Goal: Task Accomplishment & Management: Manage account settings

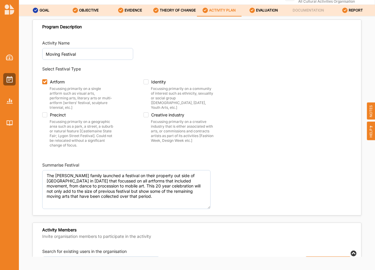
scroll to position [755, 0]
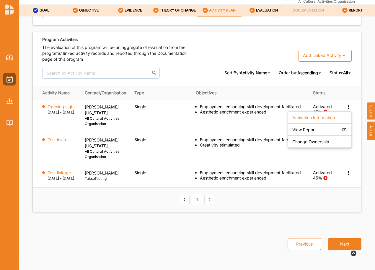
click at [160, 200] on th "⟨ 1 ⟩" at bounding box center [197, 200] width 328 height 24
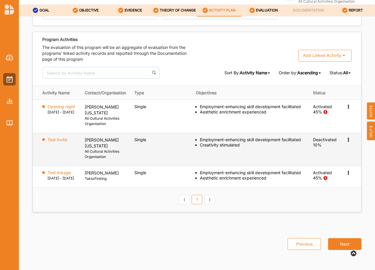
click at [345, 108] on icon at bounding box center [347, 106] width 5 height 4
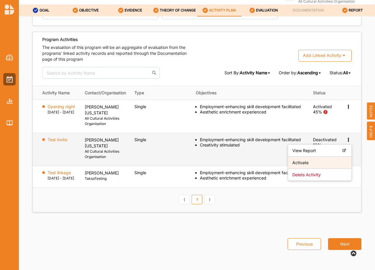
click at [303, 163] on label "Activate" at bounding box center [300, 162] width 16 height 5
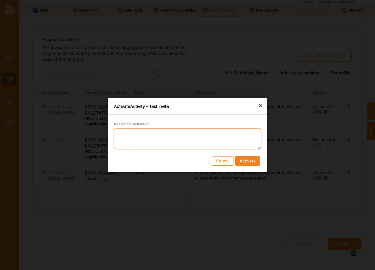
click at [127, 135] on textarea "Reason for activation" at bounding box center [187, 139] width 147 height 21
type textarea "Testing the notifications"
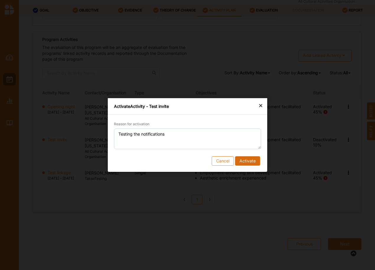
click at [243, 158] on button "Activate" at bounding box center [247, 160] width 25 height 9
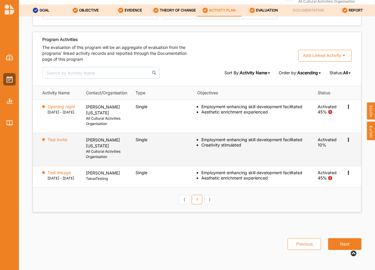
click at [345, 108] on icon at bounding box center [347, 106] width 5 height 4
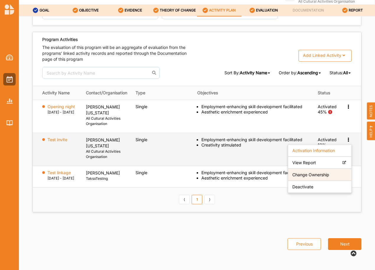
click at [317, 175] on label "Change Ownership" at bounding box center [310, 174] width 37 height 5
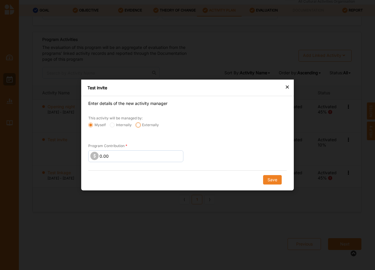
click at [93, 124] on input "Externally" at bounding box center [90, 125] width 5 height 5
radio input "true"
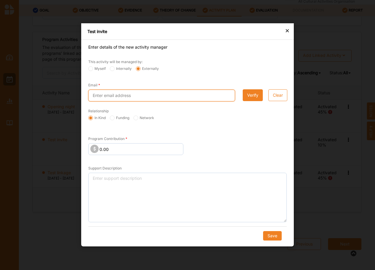
click at [123, 99] on input "Email" at bounding box center [161, 96] width 147 height 12
type input "[PERSON_NAME][EMAIL_ADDRESS][DOMAIN_NAME]"
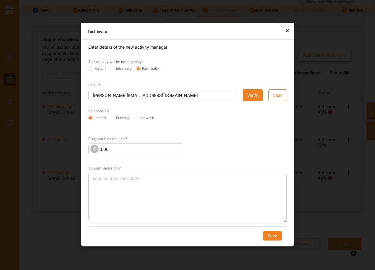
click at [252, 95] on button "Verify" at bounding box center [252, 96] width 20 height 12
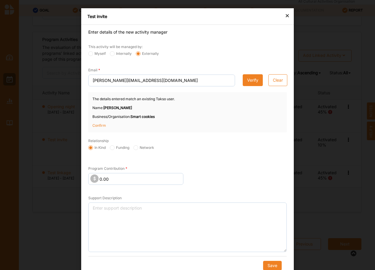
click at [99, 125] on p "Confirm" at bounding box center [106, 125] width 29 height 5
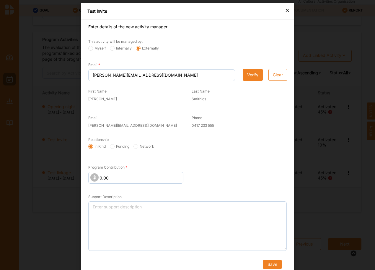
scroll to position [10, 0]
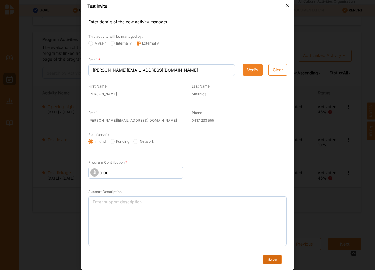
click at [268, 260] on button "Save" at bounding box center [272, 259] width 19 height 9
radio input "true"
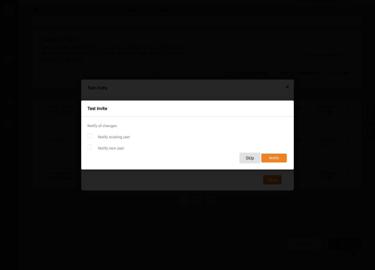
scroll to position [0, 0]
click at [252, 158] on button "Skip" at bounding box center [249, 158] width 21 height 11
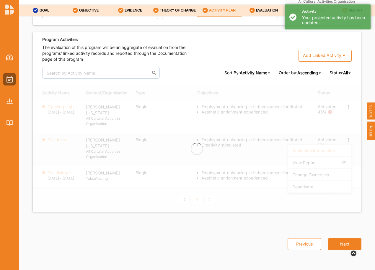
scroll to position [753, 0]
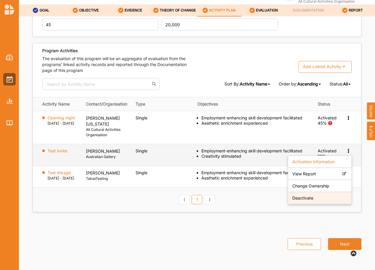
click at [301, 196] on label "Deactivate" at bounding box center [302, 198] width 21 height 5
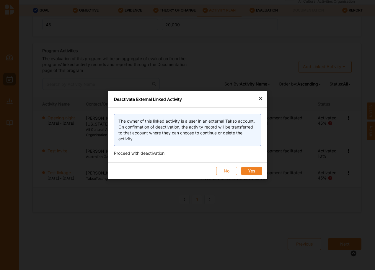
click at [251, 170] on button "Yes" at bounding box center [251, 171] width 21 height 8
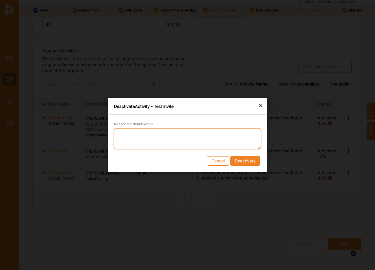
drag, startPoint x: 138, startPoint y: 136, endPoint x: 142, endPoint y: 135, distance: 4.0
click at [138, 135] on textarea "Reason for deactivation" at bounding box center [187, 139] width 147 height 21
type textarea "Test"
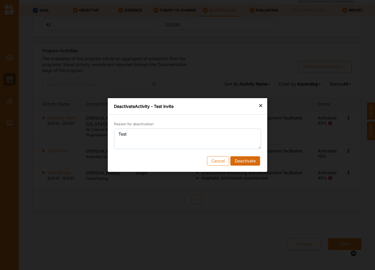
click at [240, 161] on button "Deactivate" at bounding box center [245, 160] width 30 height 9
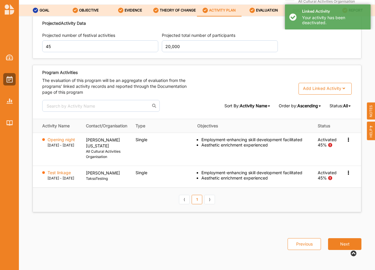
scroll to position [729, 0]
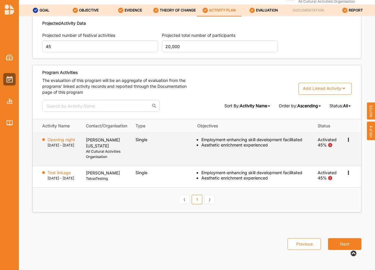
click at [346, 140] on icon at bounding box center [347, 139] width 5 height 4
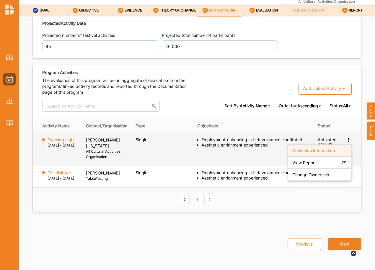
click at [313, 152] on label "Activation Information" at bounding box center [313, 150] width 42 height 5
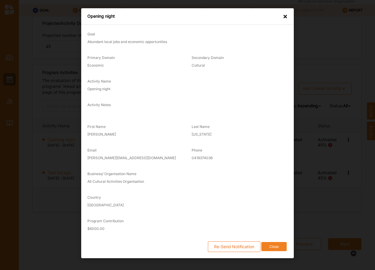
click at [285, 14] on div "×" at bounding box center [285, 17] width 5 height 6
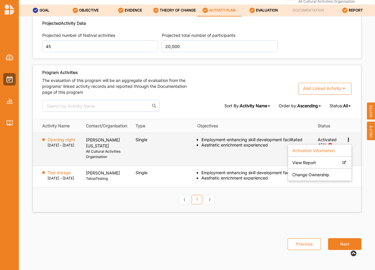
click at [345, 139] on icon at bounding box center [347, 139] width 5 height 4
click at [345, 140] on icon at bounding box center [347, 139] width 5 height 4
click at [318, 153] on label "Activation Information" at bounding box center [313, 150] width 42 height 5
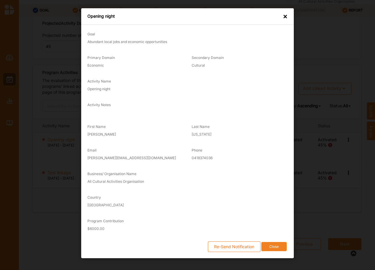
click at [287, 16] on div "×" at bounding box center [285, 17] width 5 height 6
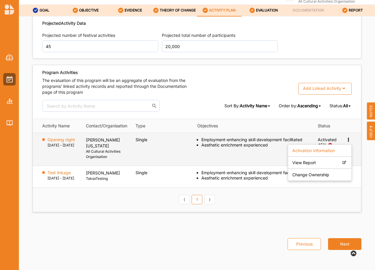
click at [345, 140] on icon at bounding box center [347, 139] width 5 height 4
click at [285, 142] on div "Employment-enhancing skill development facilitated" at bounding box center [255, 139] width 108 height 5
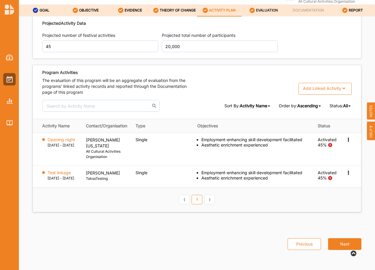
click at [262, 10] on label "EVALUATION" at bounding box center [267, 10] width 22 height 5
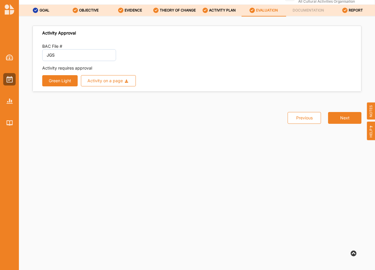
click at [256, 10] on label "EVALUATION" at bounding box center [267, 10] width 22 height 5
click at [256, 11] on label "EVALUATION" at bounding box center [267, 10] width 22 height 5
click at [55, 82] on button "Green Light" at bounding box center [59, 80] width 35 height 11
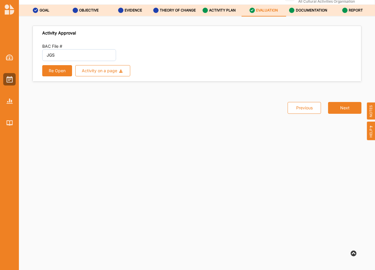
click at [256, 12] on label "EVALUATION" at bounding box center [267, 10] width 22 height 5
click at [60, 56] on input "JGS" at bounding box center [79, 55] width 74 height 12
click at [263, 8] on label "EVALUATION" at bounding box center [267, 10] width 22 height 5
